Goal: Task Accomplishment & Management: Manage account settings

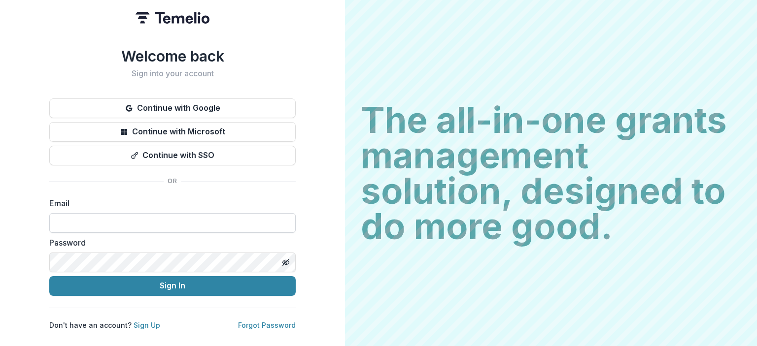
click at [136, 215] on input at bounding box center [172, 223] width 246 height 20
type input "**********"
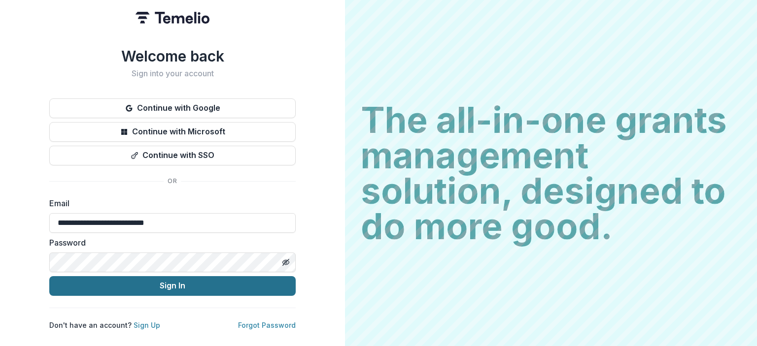
click at [107, 285] on button "Sign In" at bounding box center [172, 286] width 246 height 20
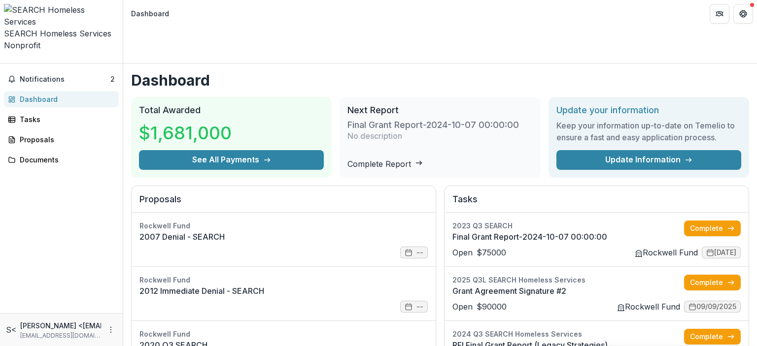
click at [378, 71] on h1 "Dashboard" at bounding box center [440, 80] width 618 height 18
click at [41, 75] on span "Notifications" at bounding box center [65, 79] width 91 height 8
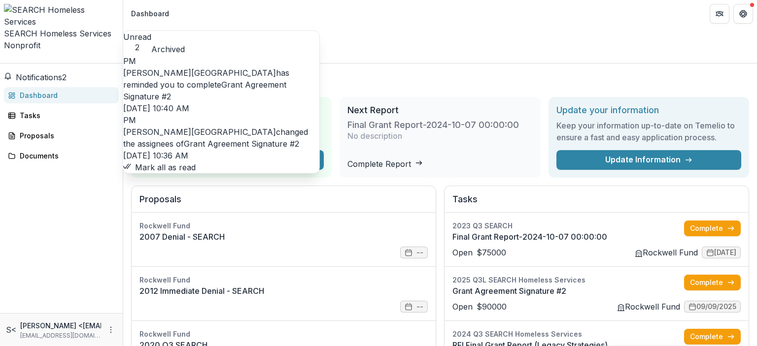
click at [184, 139] on link "Grant Agreement Signature #2" at bounding box center [241, 144] width 115 height 10
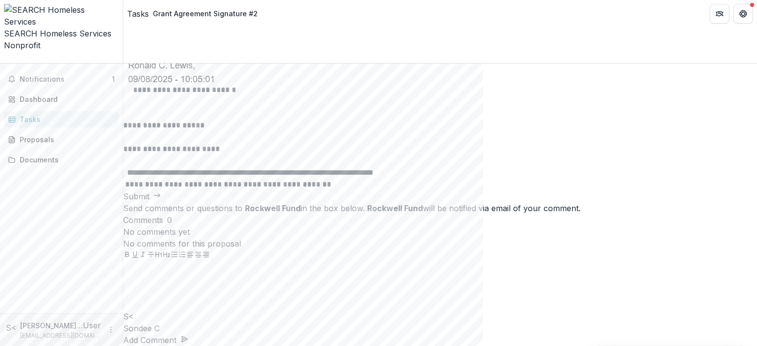
scroll to position [1198, 0]
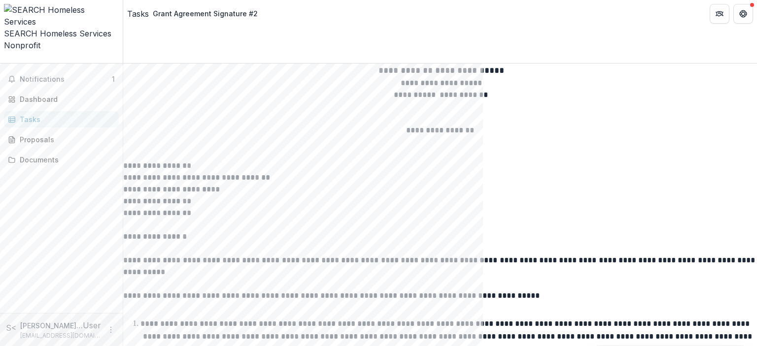
drag, startPoint x: 264, startPoint y: 277, endPoint x: 208, endPoint y: 241, distance: 66.7
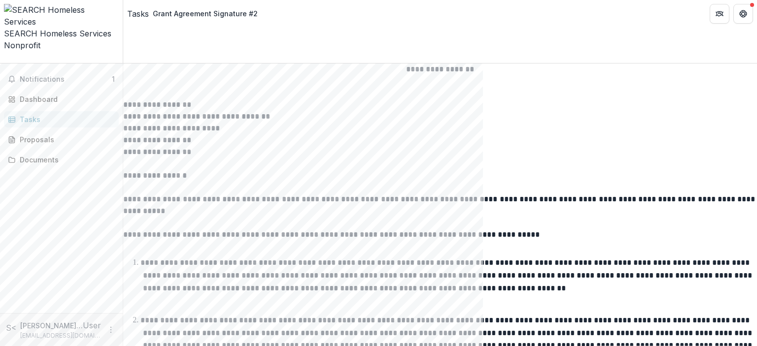
scroll to position [0, 0]
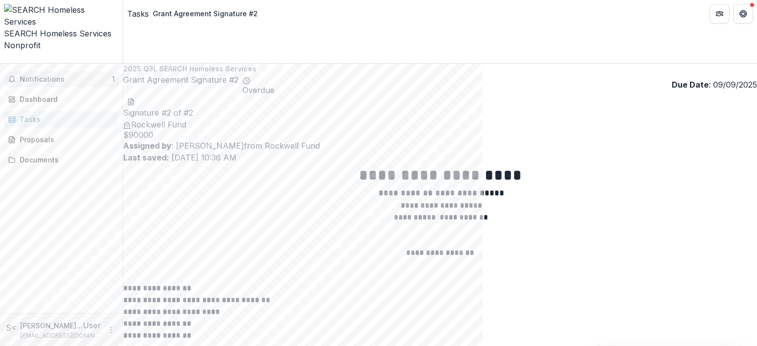
click at [35, 75] on span "Notifications" at bounding box center [66, 79] width 92 height 8
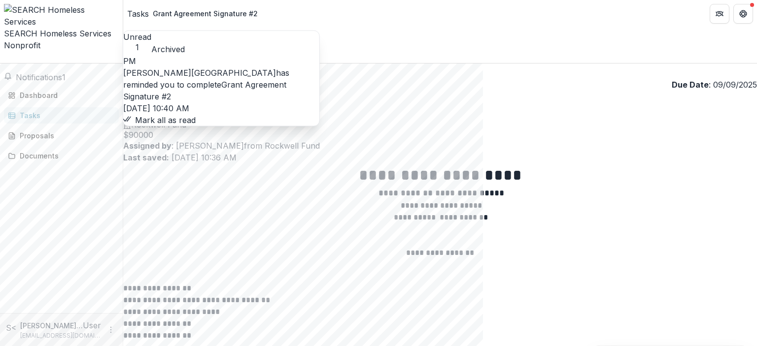
drag, startPoint x: 35, startPoint y: 39, endPoint x: 221, endPoint y: 77, distance: 189.1
click at [123, 77] on div "Notifications 1 Unread 1 Archived PM Patrick Moreno-Covington has reminded you …" at bounding box center [61, 189] width 123 height 250
click at [221, 80] on link "Grant Agreement Signature #2" at bounding box center [204, 91] width 163 height 22
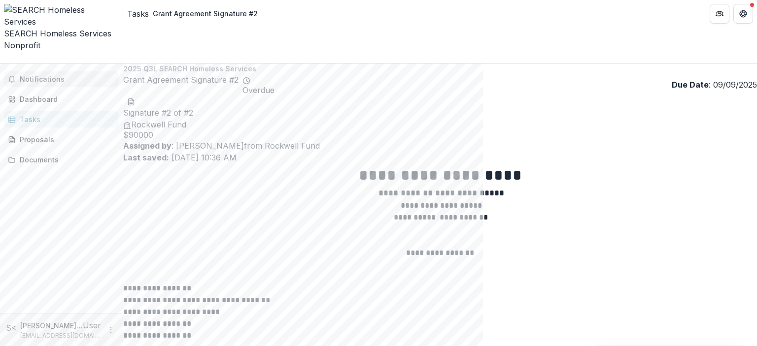
click at [18, 71] on button "Notifications" at bounding box center [61, 79] width 115 height 16
click at [39, 110] on div "Tasks" at bounding box center [65, 115] width 91 height 10
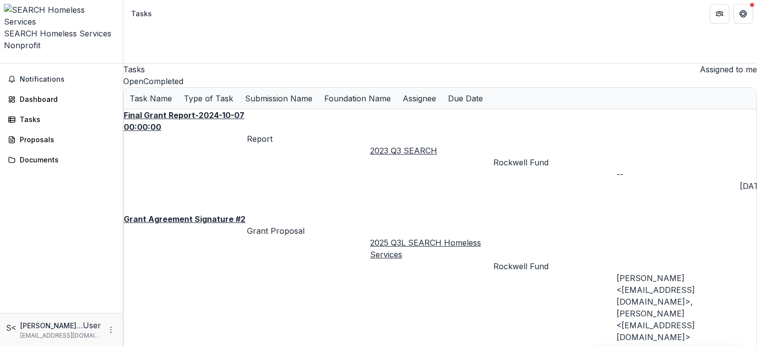
click at [50, 28] on div "SEARCH Homeless Services" at bounding box center [61, 34] width 115 height 12
click at [39, 94] on div "Dashboard" at bounding box center [65, 99] width 91 height 10
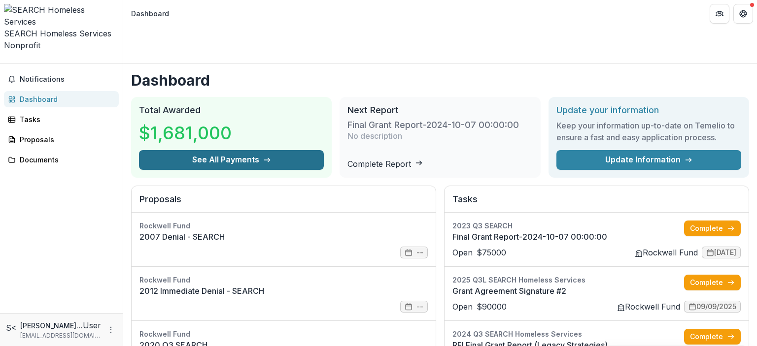
click at [263, 150] on button "See All Payments" at bounding box center [231, 160] width 185 height 20
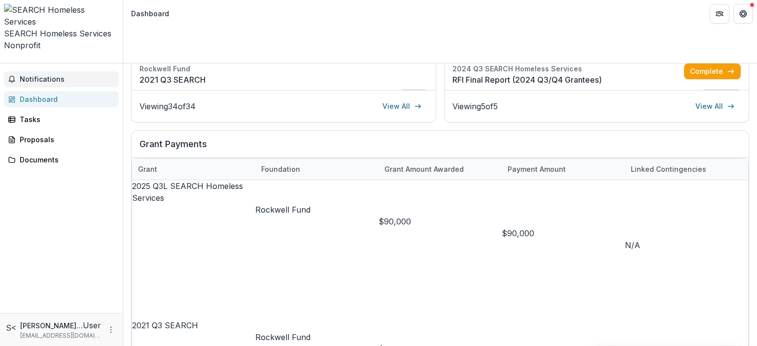
click at [45, 71] on button "Notifications" at bounding box center [61, 79] width 115 height 16
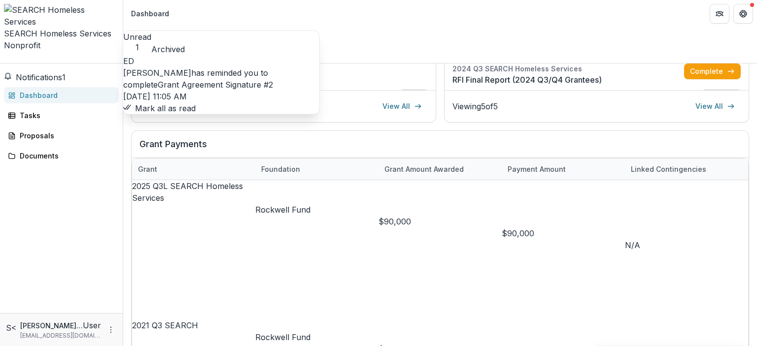
click at [229, 80] on link "Grant Agreement Signature #2" at bounding box center [215, 85] width 115 height 10
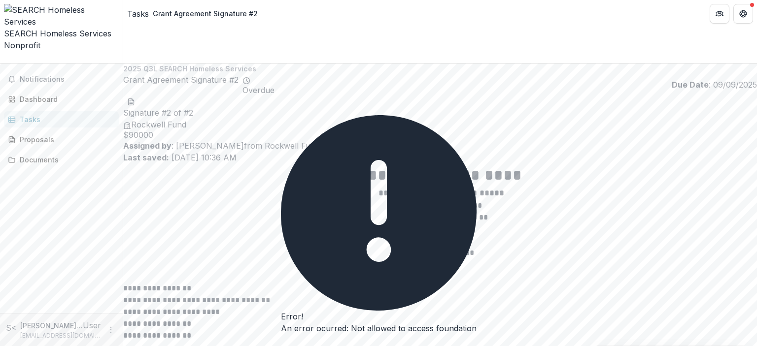
click at [281, 343] on icon "Close" at bounding box center [281, 343] width 0 height 0
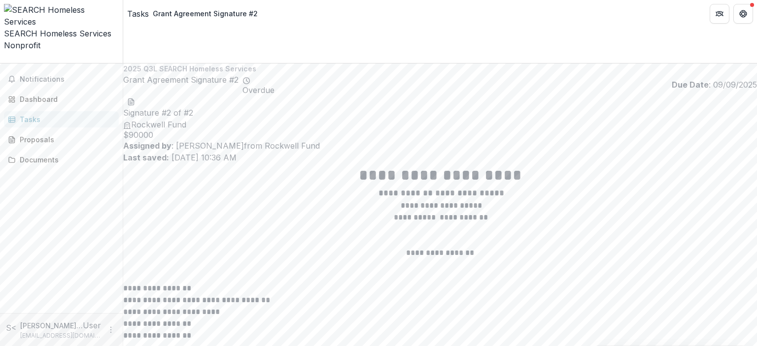
click at [488, 318] on p "**********" at bounding box center [440, 324] width 634 height 12
